Goal: Check status

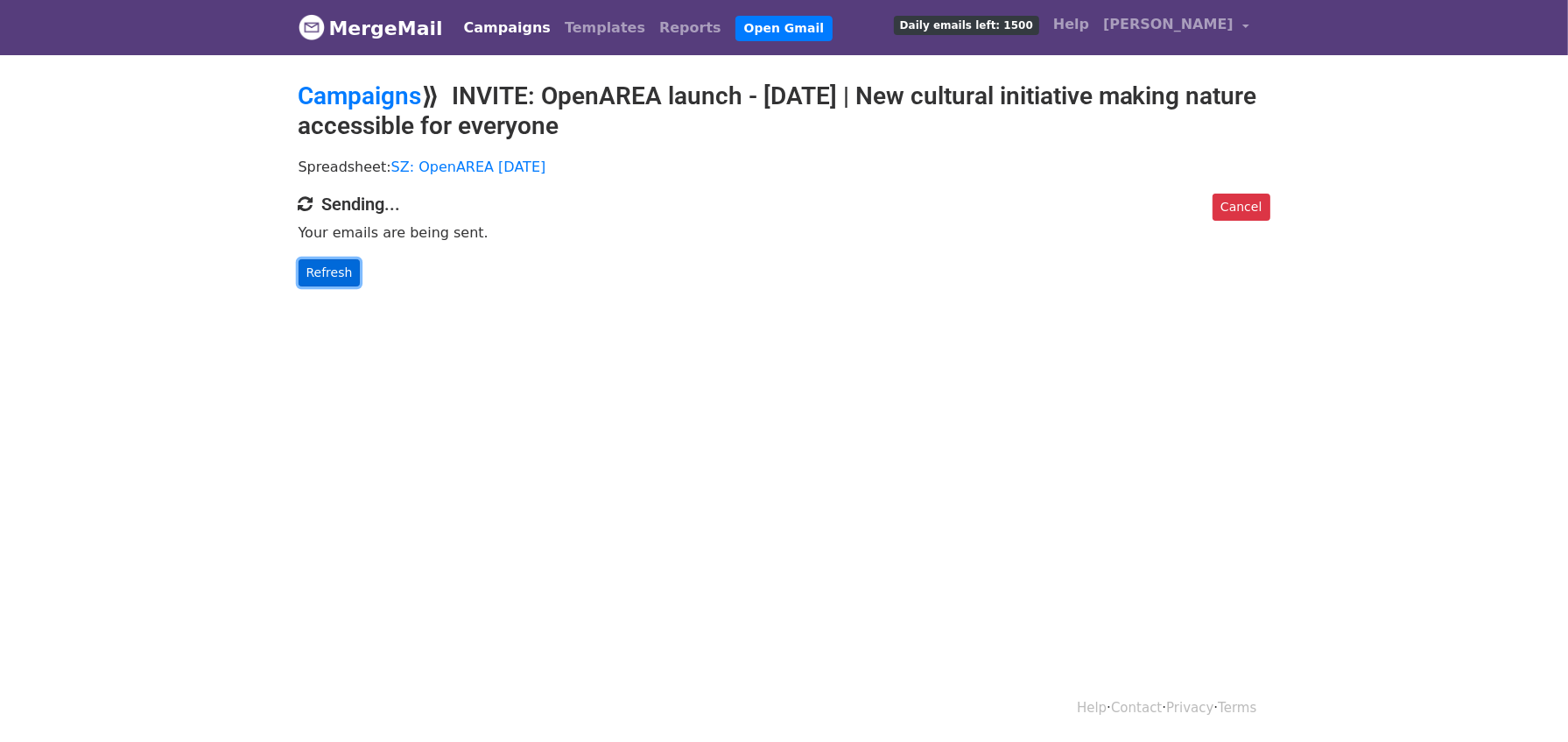
click at [327, 274] on link "Refresh" at bounding box center [330, 272] width 63 height 27
click at [316, 270] on link "Refresh" at bounding box center [330, 272] width 63 height 27
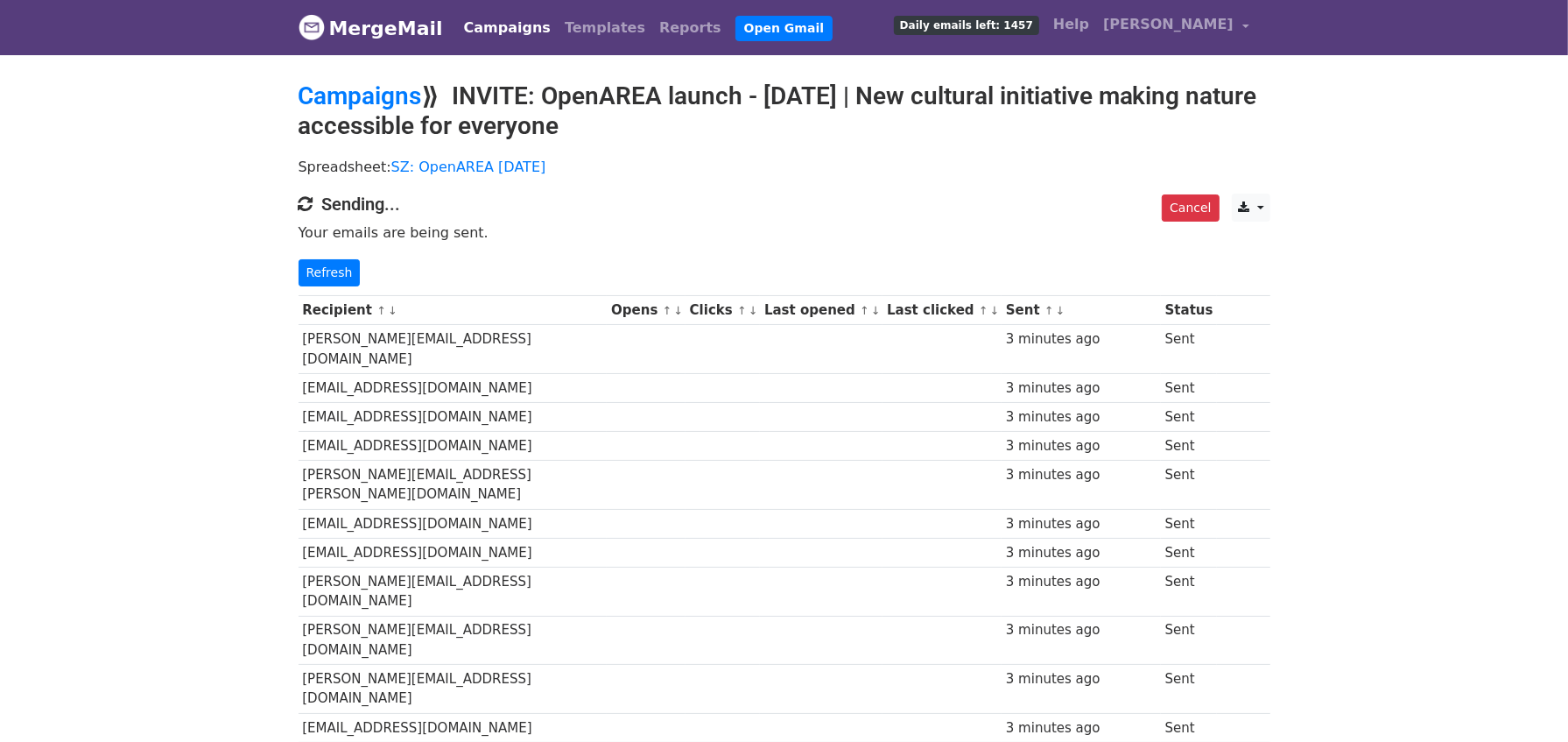
click at [683, 309] on link "↓" at bounding box center [678, 310] width 10 height 13
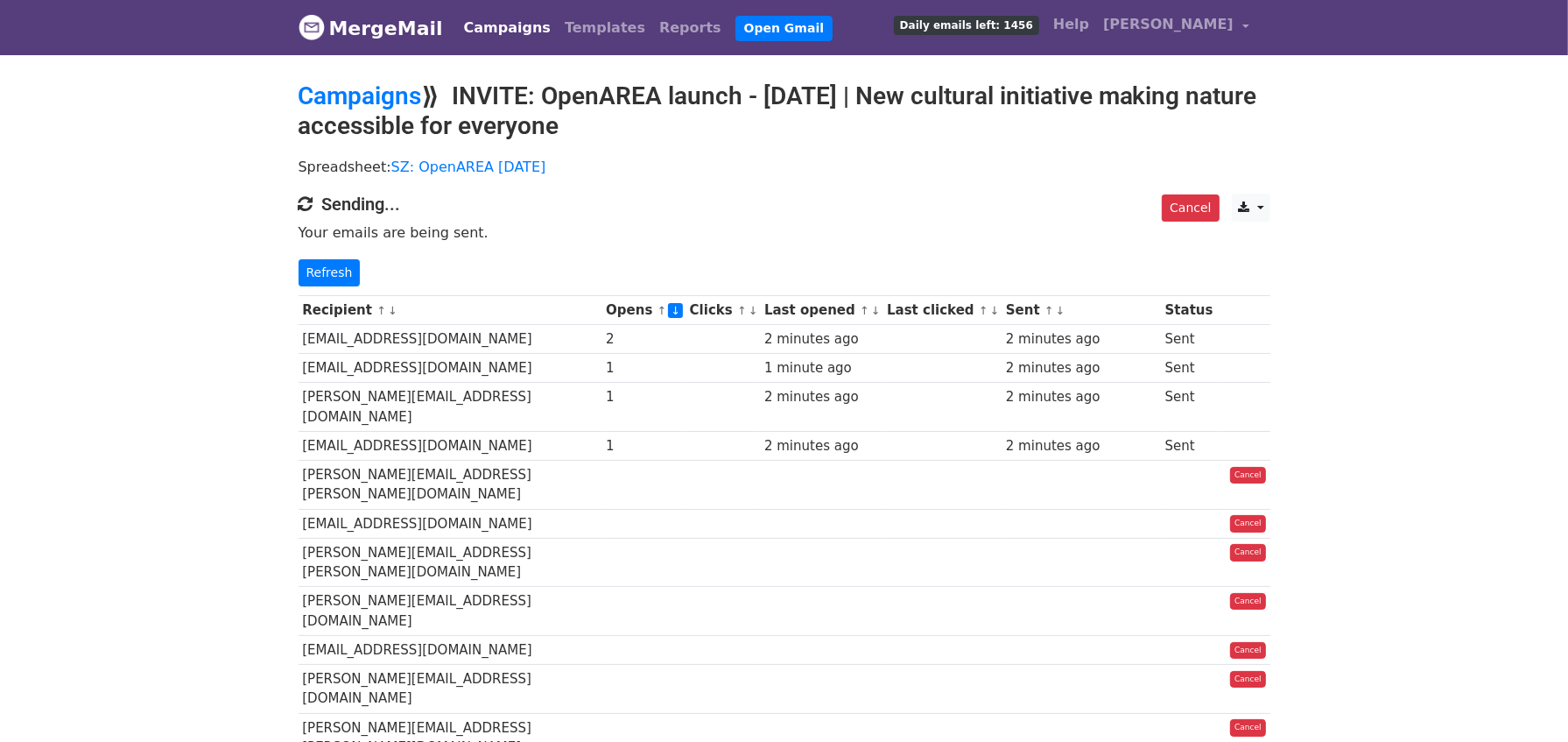
click at [1056, 310] on link "↓" at bounding box center [1061, 310] width 10 height 13
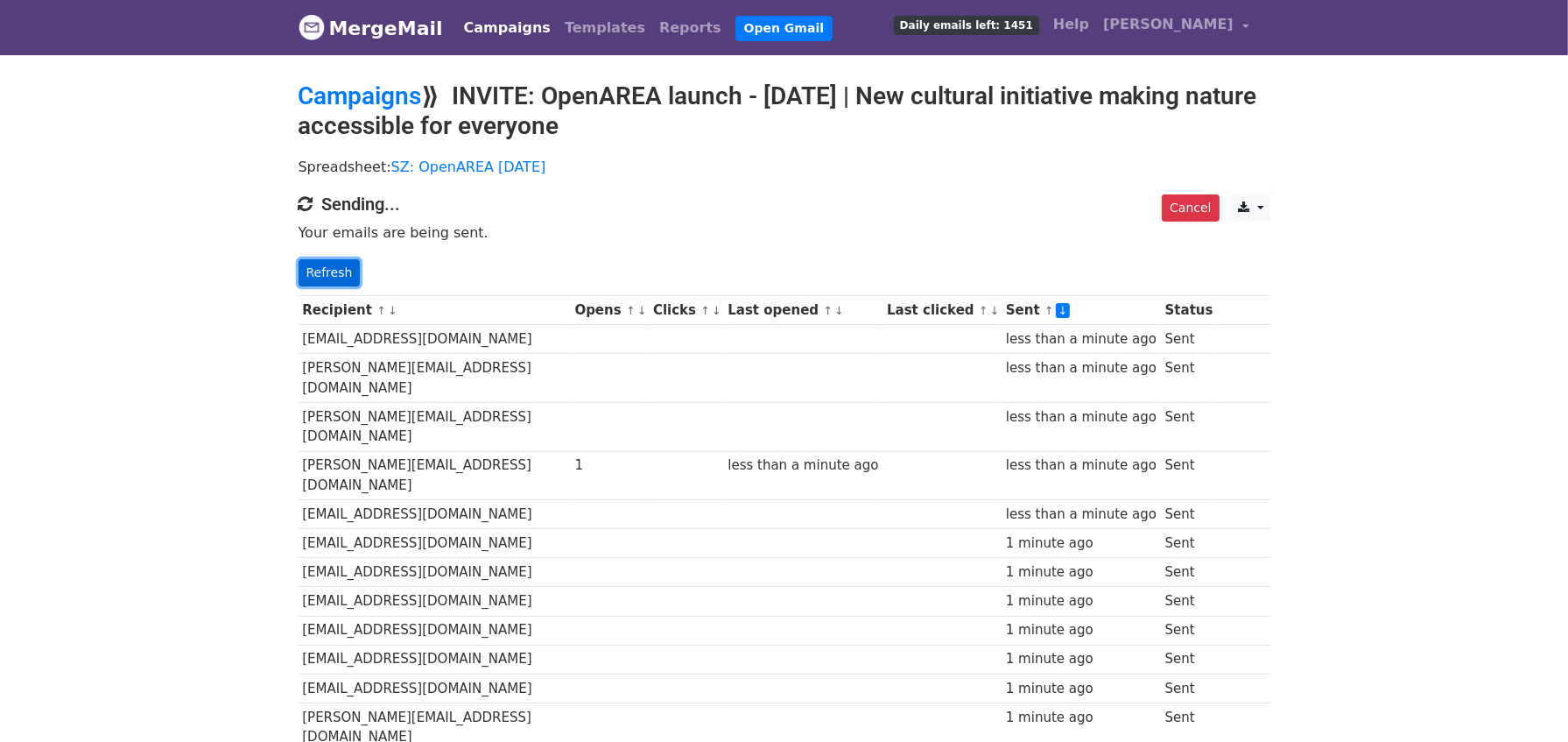
click at [333, 262] on link "Refresh" at bounding box center [330, 272] width 63 height 27
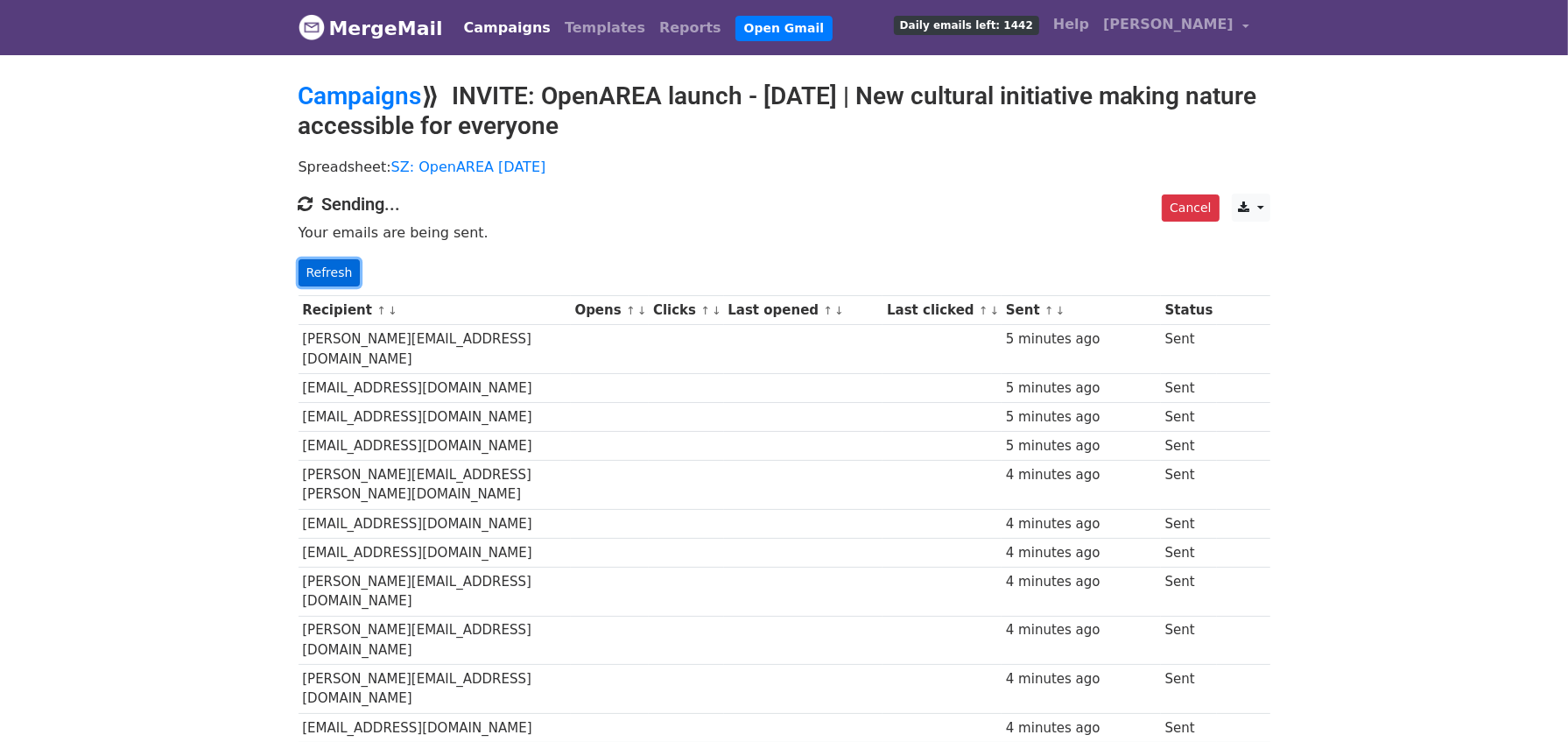
click at [326, 271] on link "Refresh" at bounding box center [330, 272] width 63 height 27
click at [341, 270] on link "Refresh" at bounding box center [330, 272] width 63 height 27
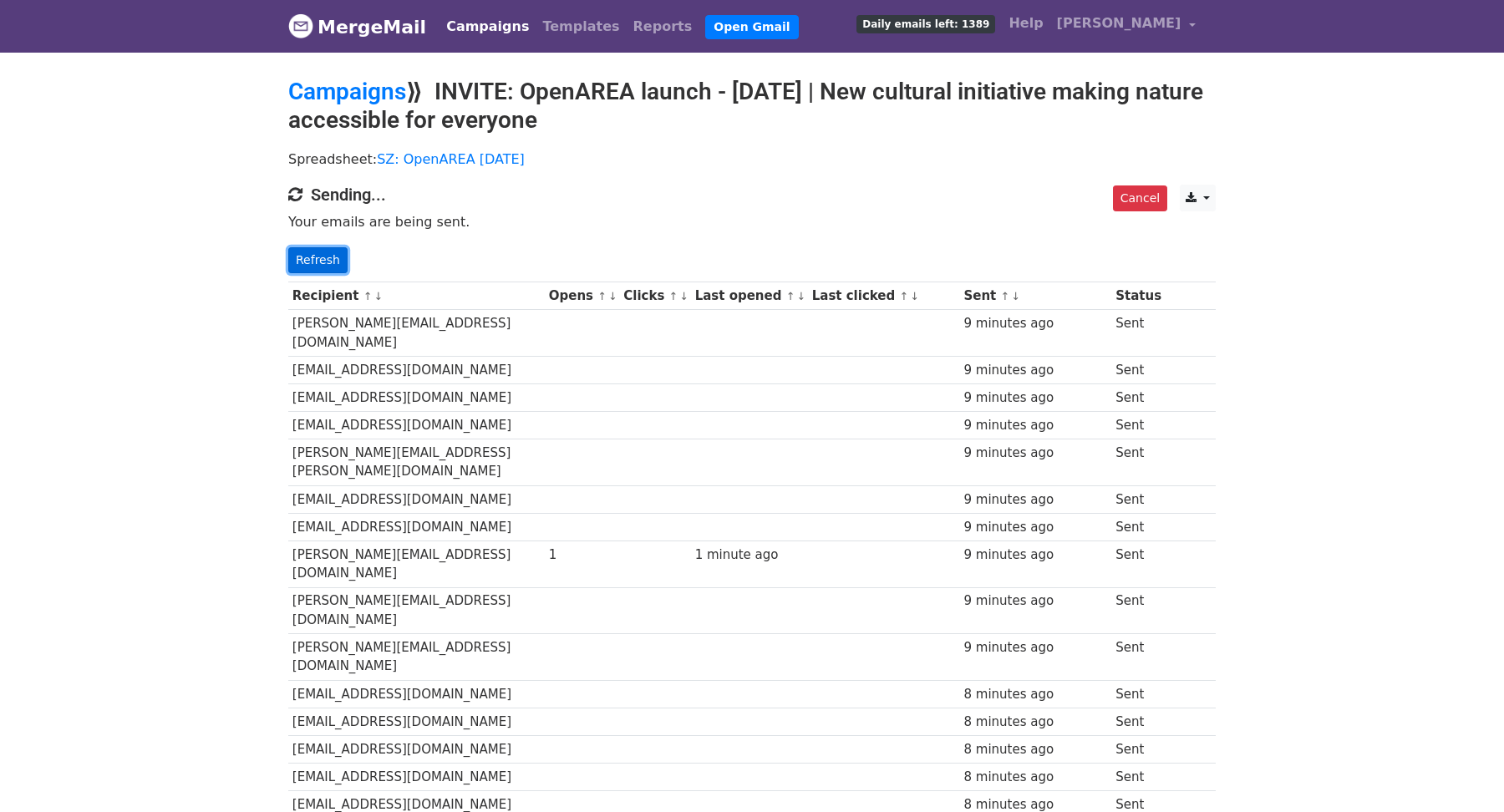
click at [321, 253] on link "Refresh" at bounding box center [317, 260] width 60 height 26
click at [1001, 297] on link "↑" at bounding box center [1006, 296] width 9 height 12
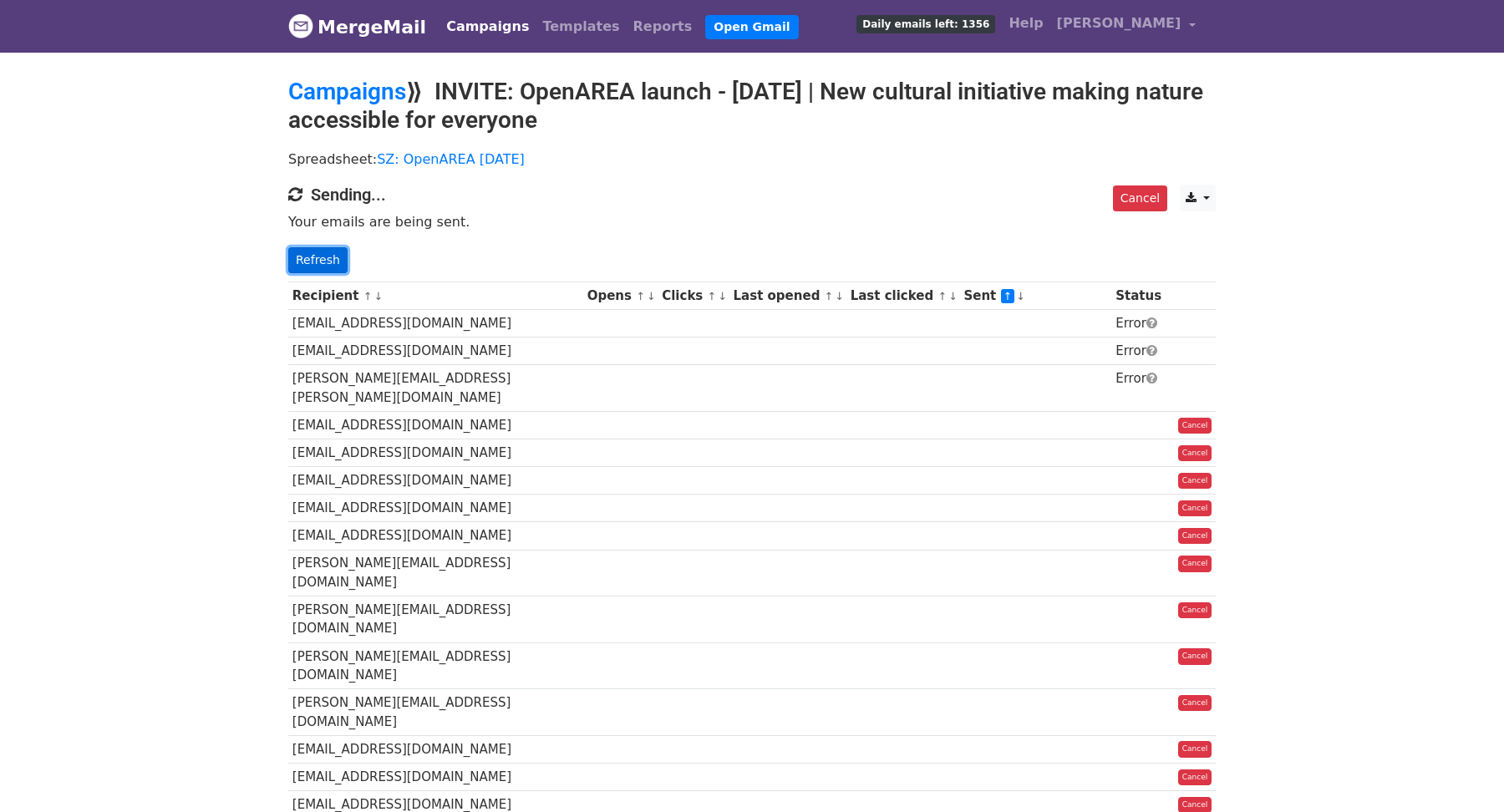
click at [304, 260] on link "Refresh" at bounding box center [317, 260] width 60 height 26
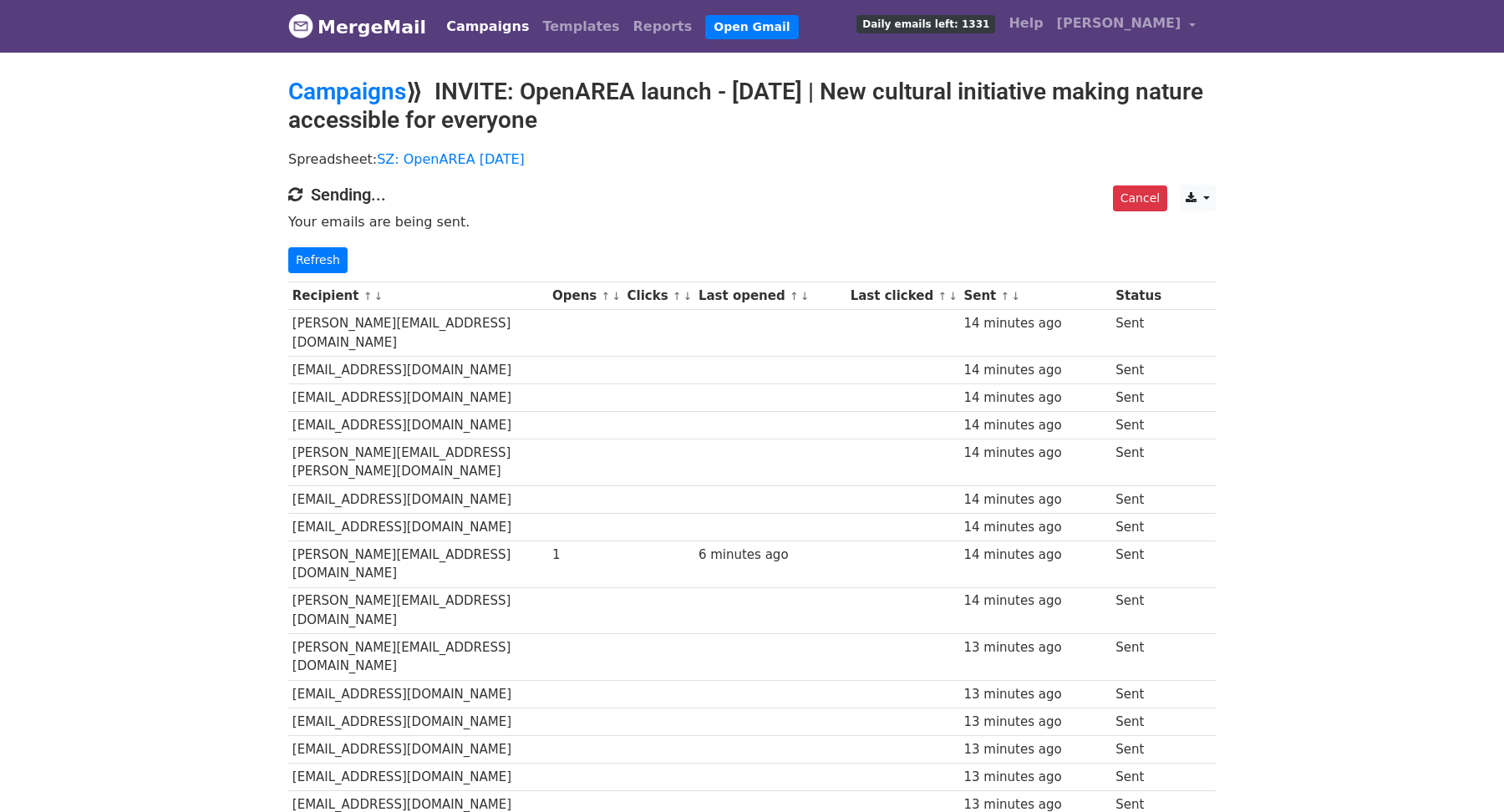
click at [621, 297] on link "↓" at bounding box center [616, 296] width 9 height 12
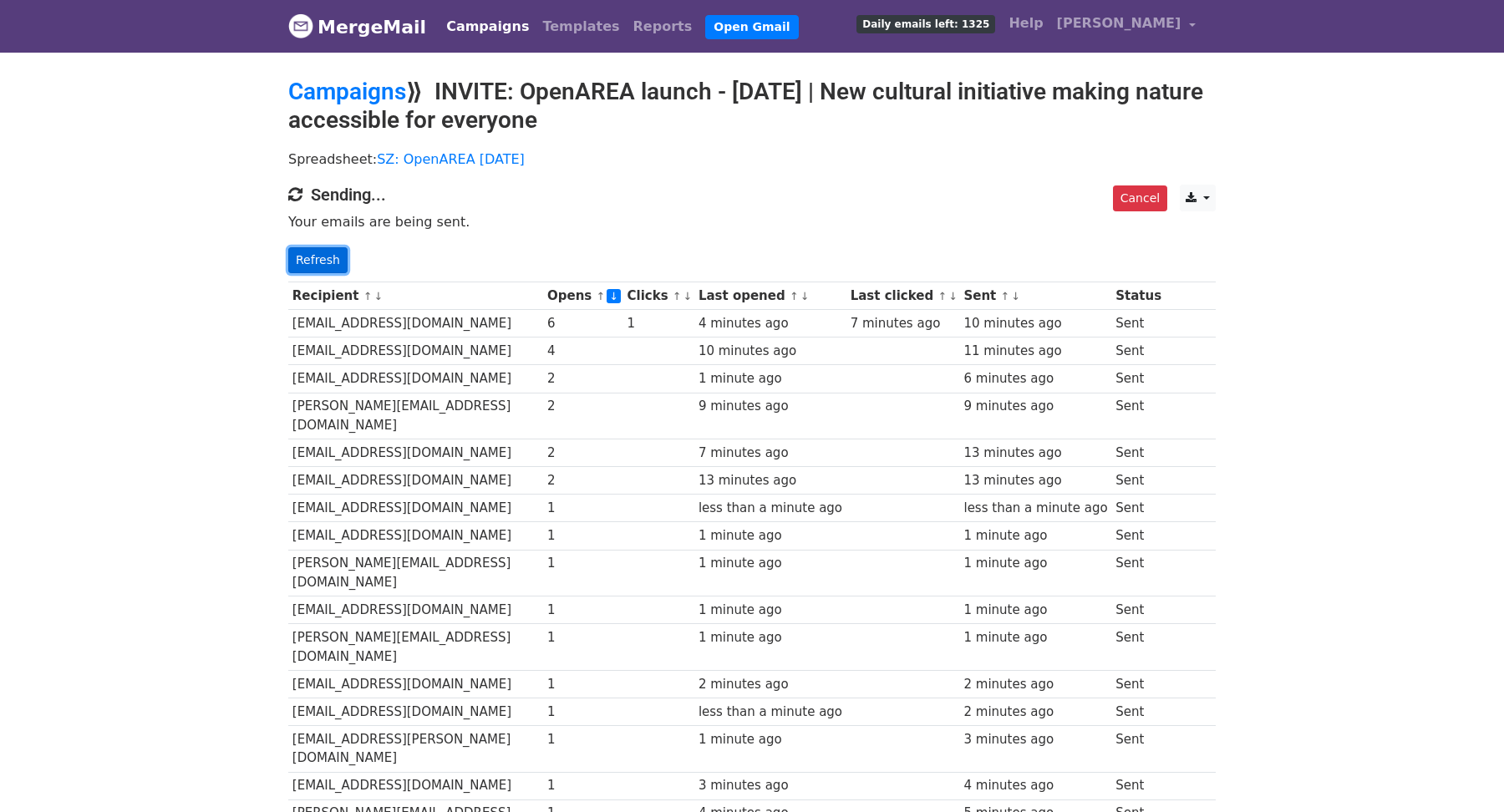
click at [325, 255] on link "Refresh" at bounding box center [317, 260] width 60 height 26
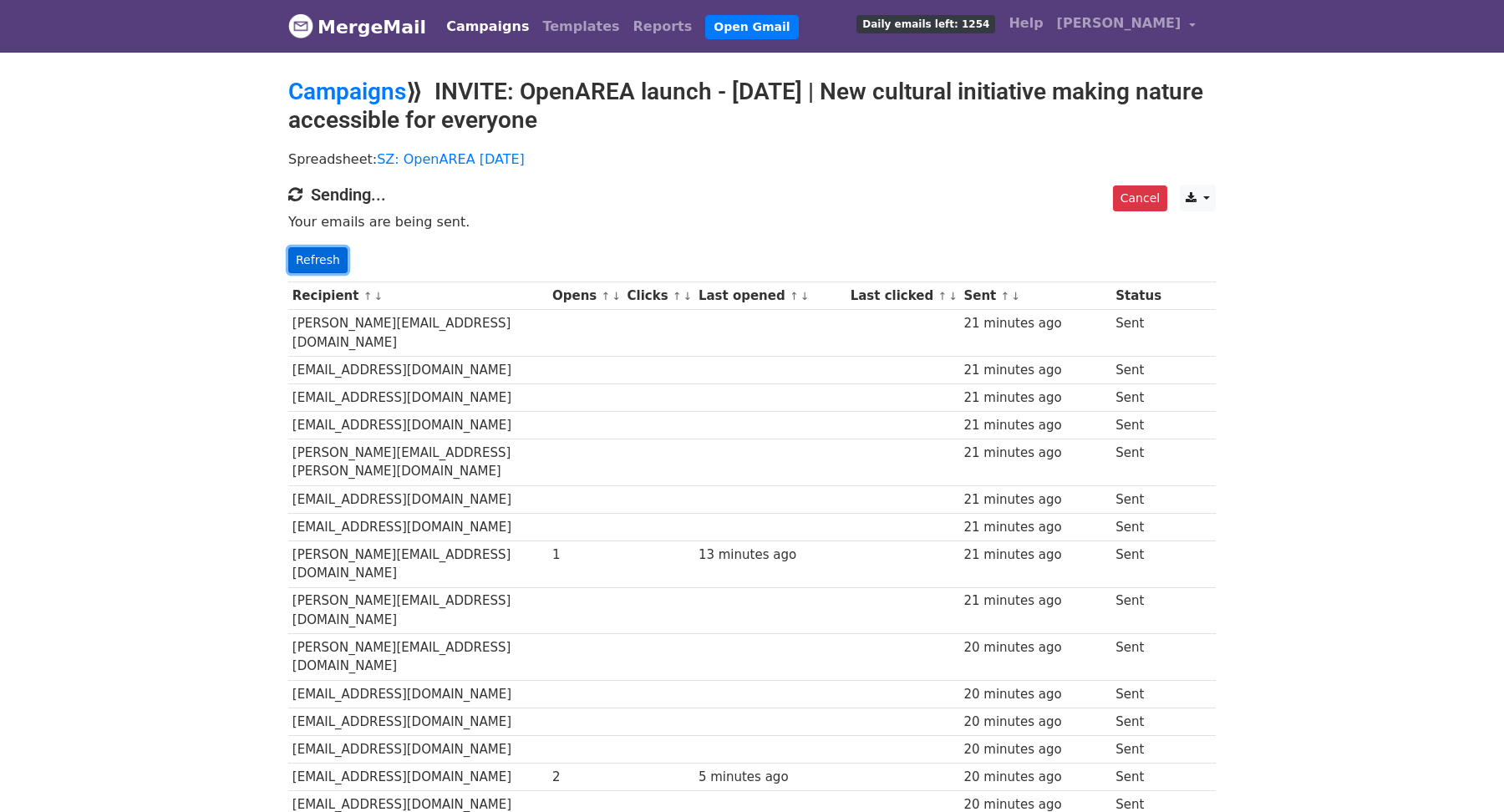
click at [320, 255] on link "Refresh" at bounding box center [317, 260] width 60 height 26
click at [1020, 294] on link "↓" at bounding box center [1016, 296] width 9 height 12
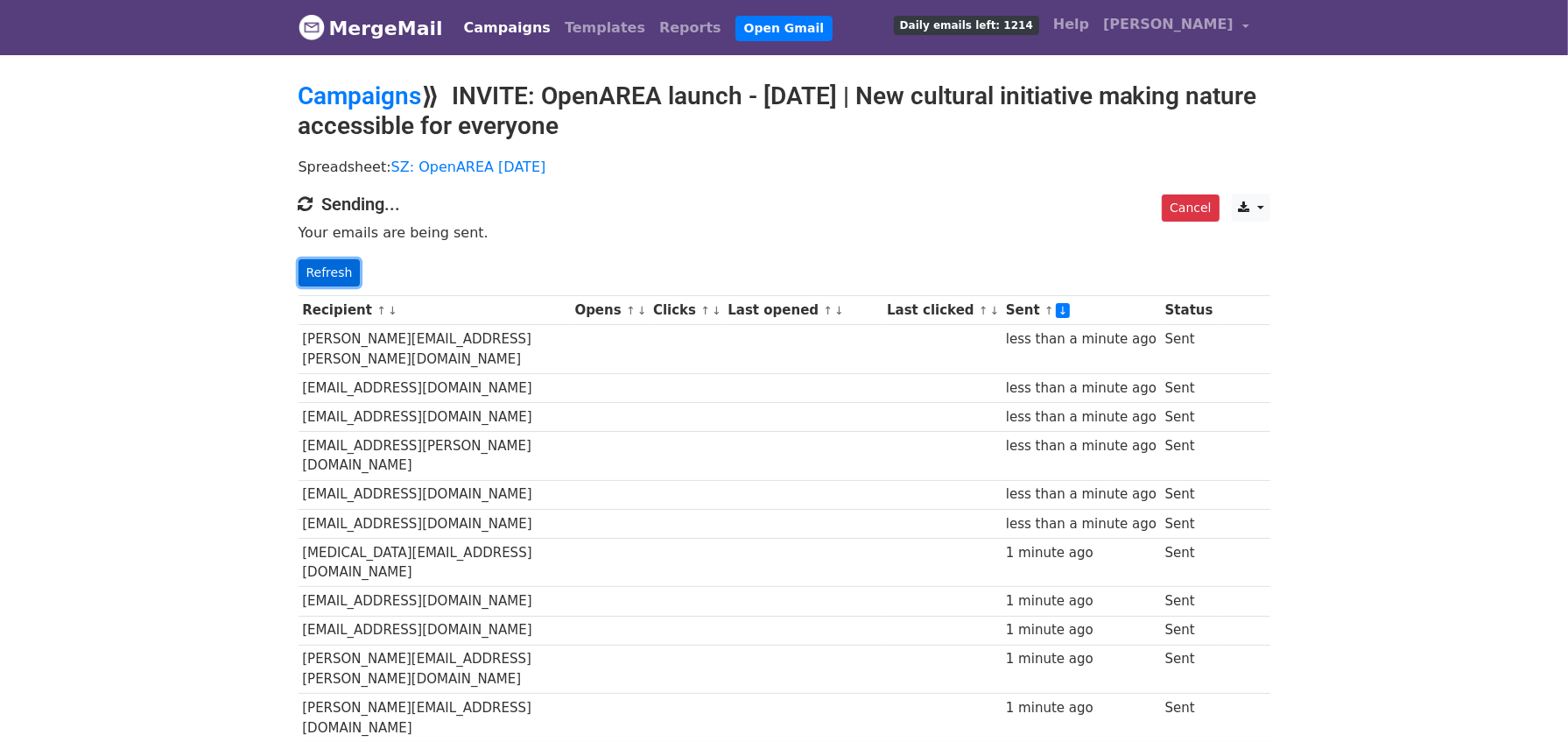
click at [339, 270] on link "Refresh" at bounding box center [330, 272] width 63 height 27
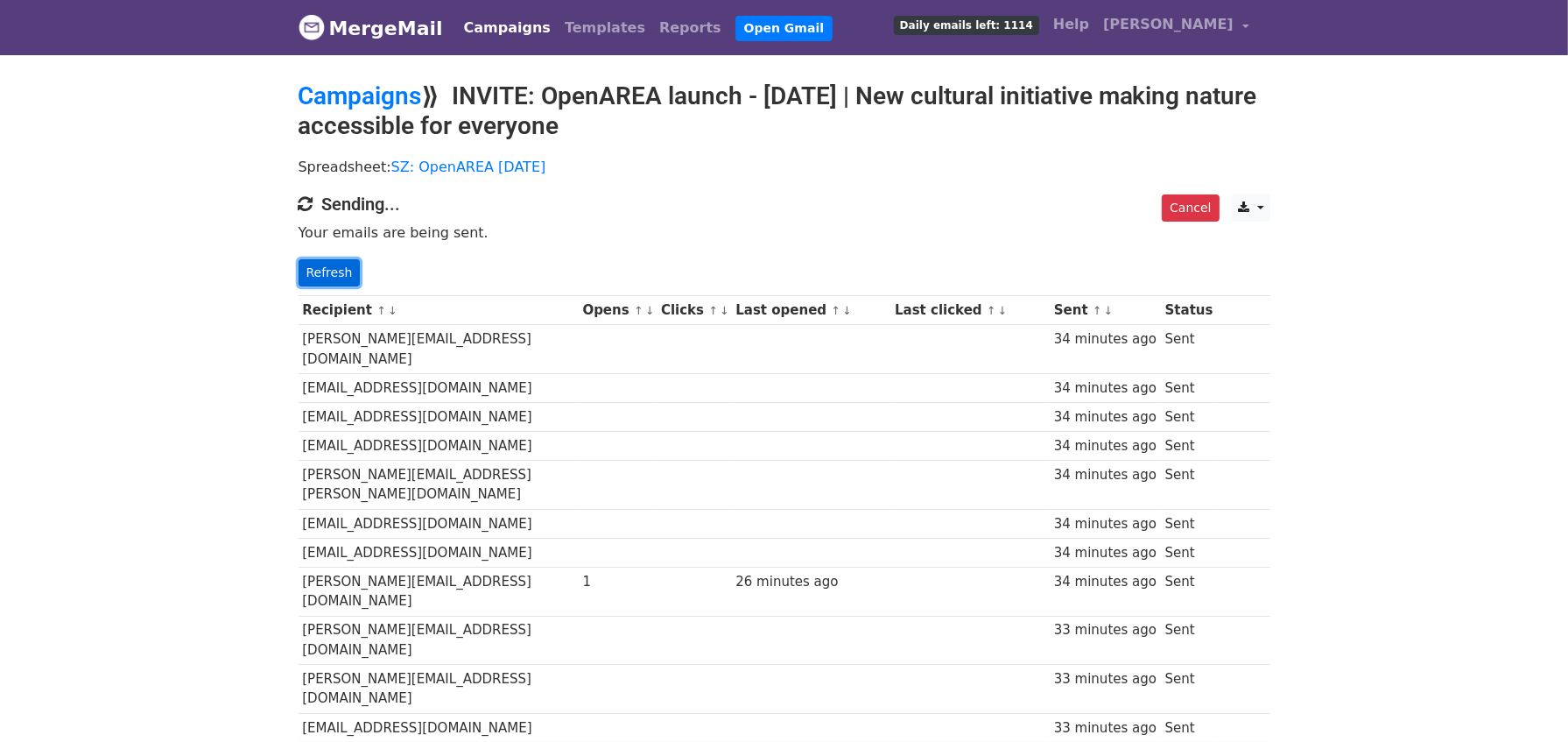
click at [325, 269] on link "Refresh" at bounding box center [330, 272] width 63 height 27
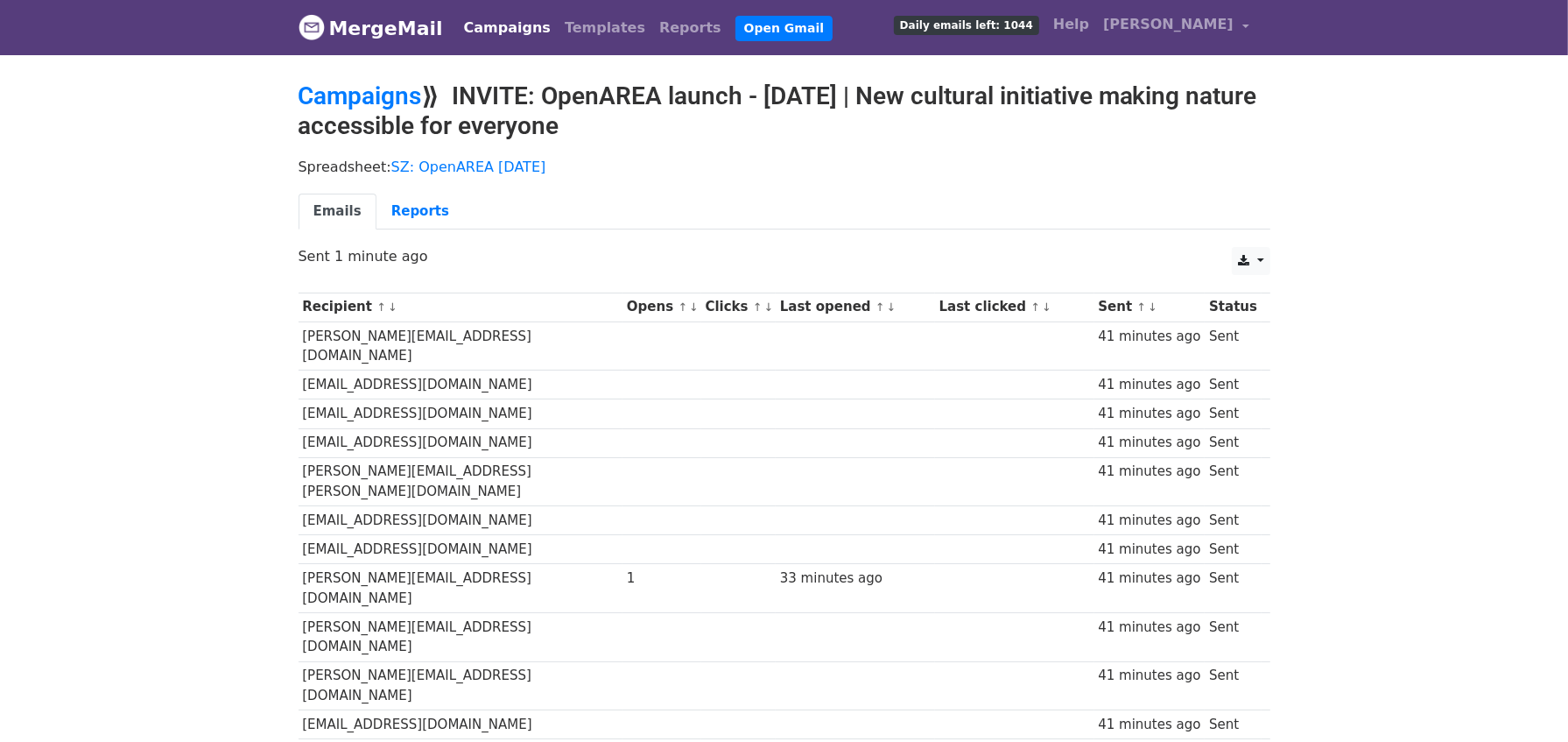
click at [767, 303] on th "Clicks ↑ ↓" at bounding box center [738, 306] width 74 height 29
click at [765, 307] on link "↓" at bounding box center [770, 306] width 10 height 13
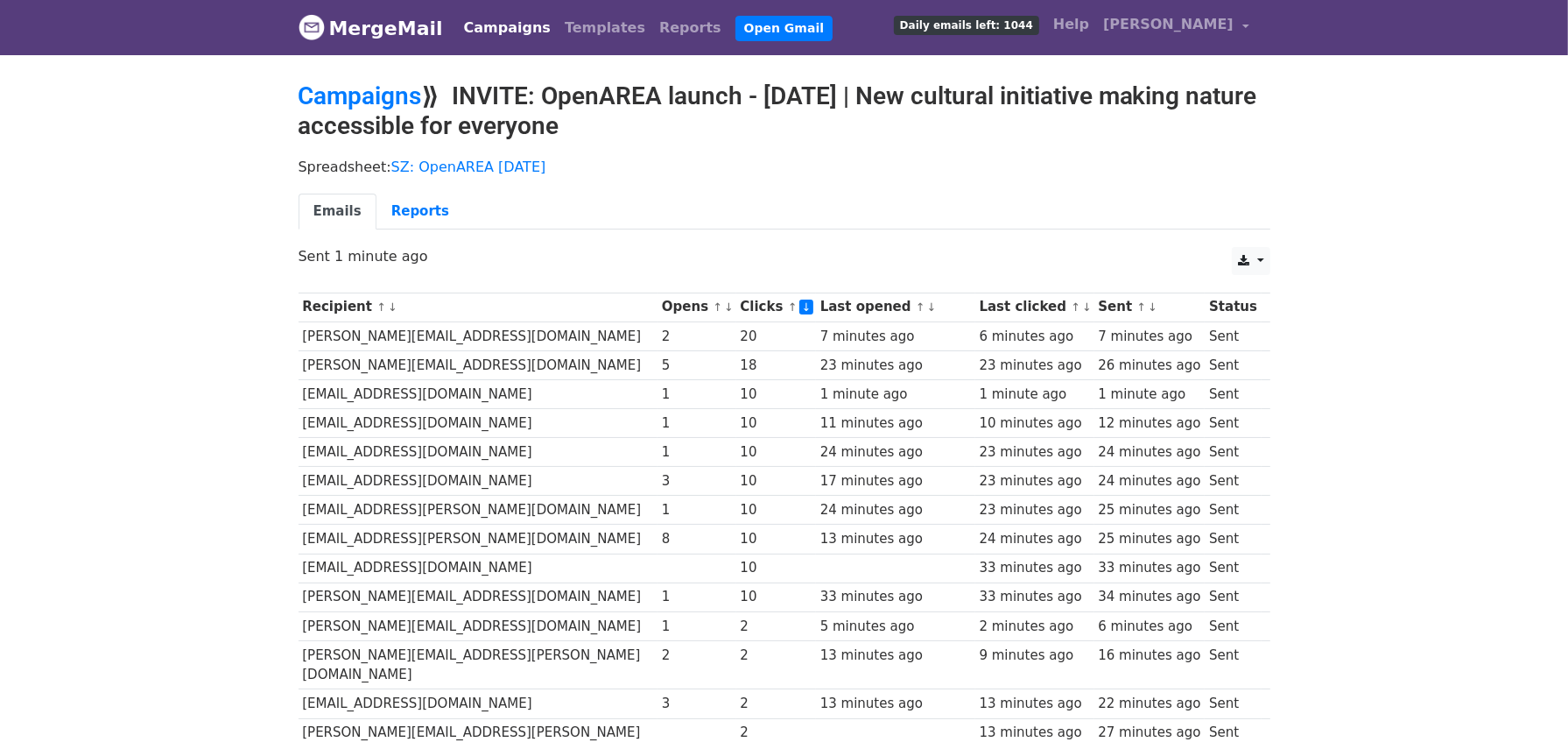
click at [799, 304] on link "↓" at bounding box center [806, 307] width 15 height 15
